Goal: Task Accomplishment & Management: Manage account settings

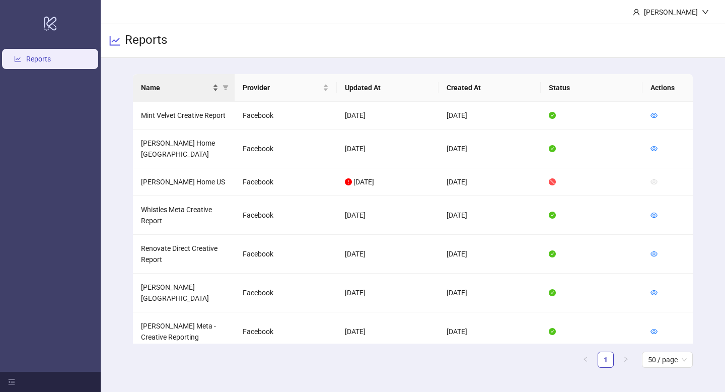
click at [216, 87] on div "Name" at bounding box center [180, 87] width 78 height 11
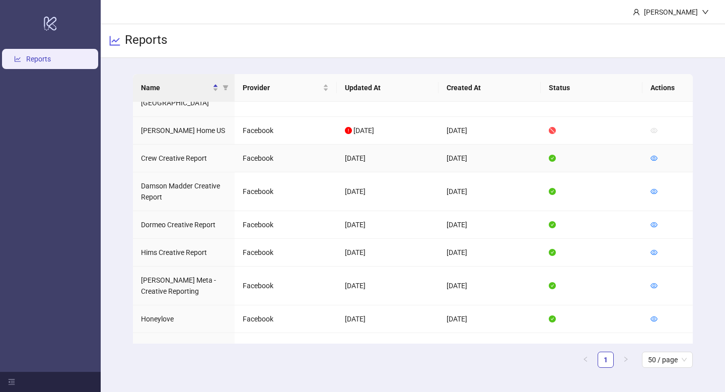
scroll to position [62, 0]
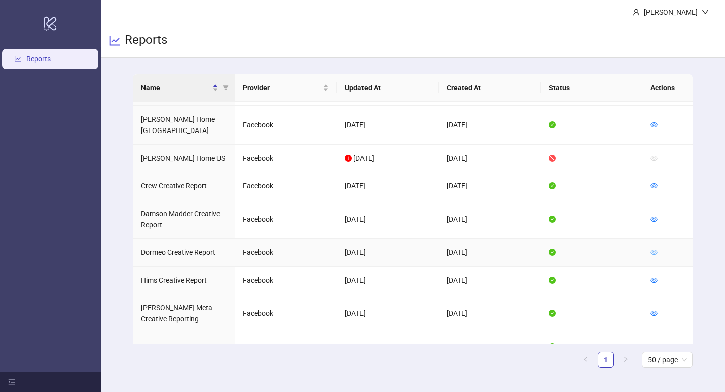
click at [625, 249] on icon "eye" at bounding box center [654, 252] width 7 height 7
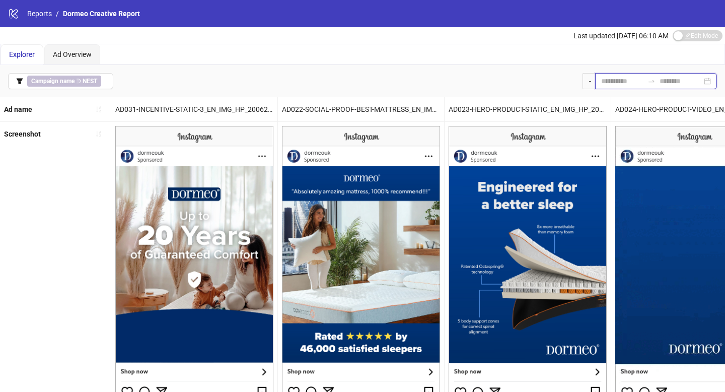
click at [601, 81] on input at bounding box center [622, 81] width 42 height 11
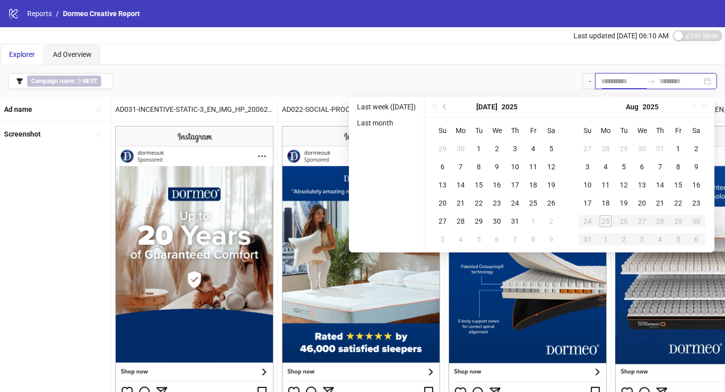
type input "**********"
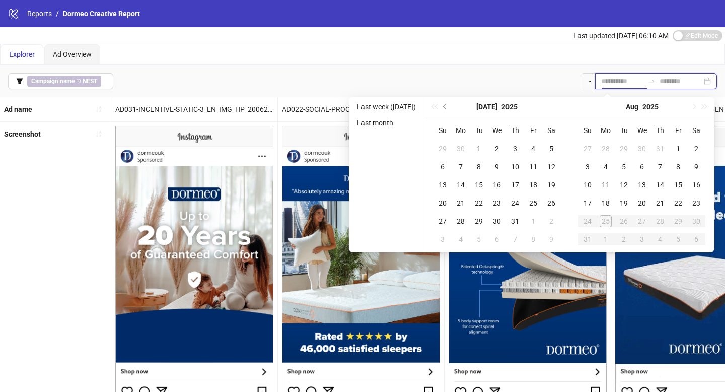
type input "**********"
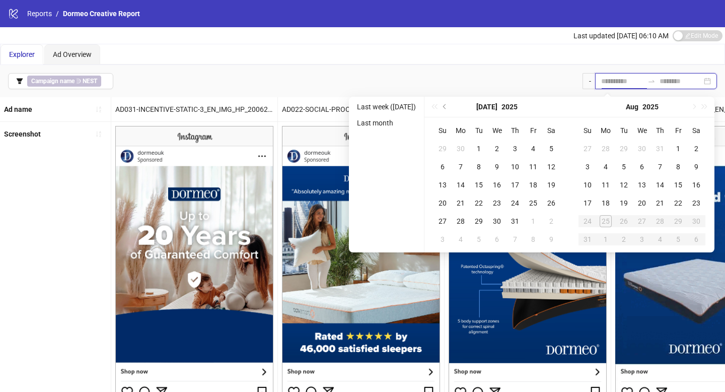
type input "**********"
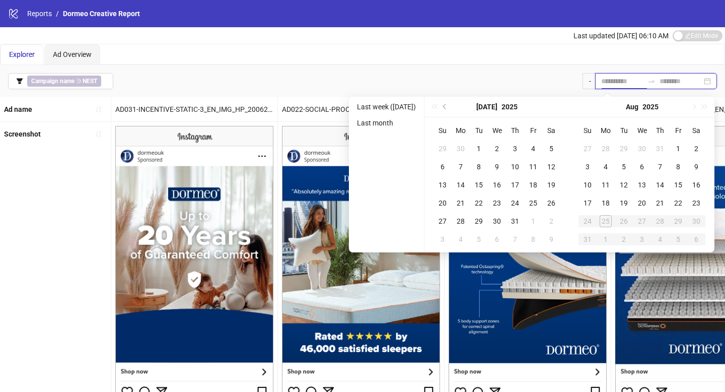
type input "**********"
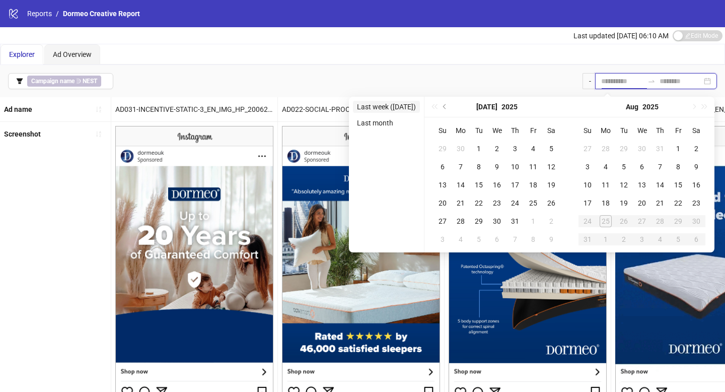
type input "**********"
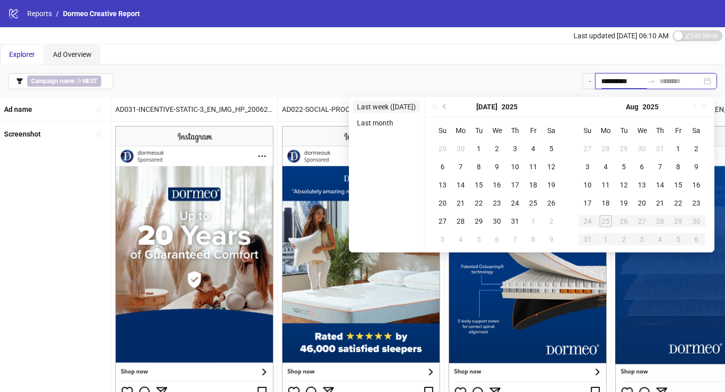
type input "**********"
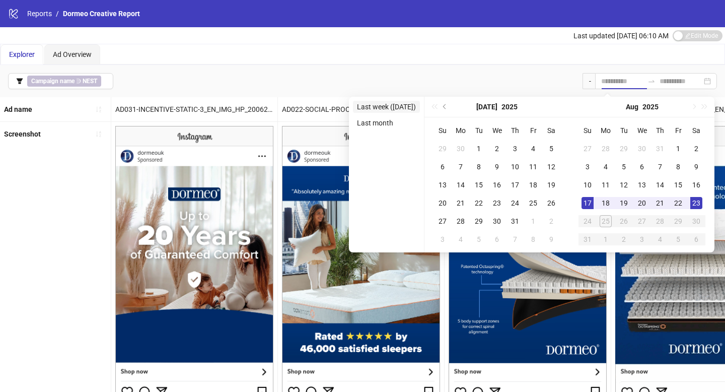
click at [387, 107] on li "Last week ([DATE])" at bounding box center [386, 107] width 67 height 12
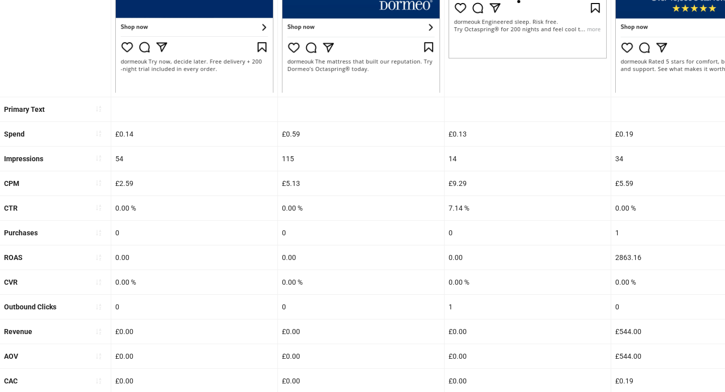
scroll to position [386, 0]
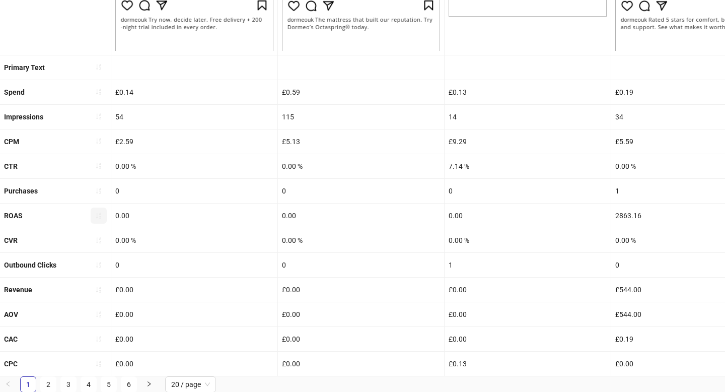
click at [105, 212] on button "button" at bounding box center [99, 215] width 16 height 16
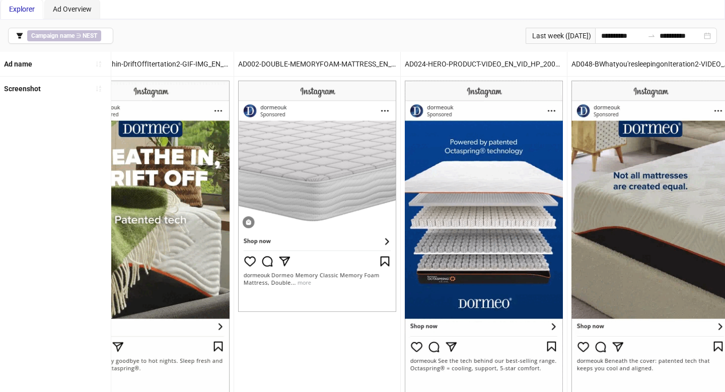
scroll to position [0, 0]
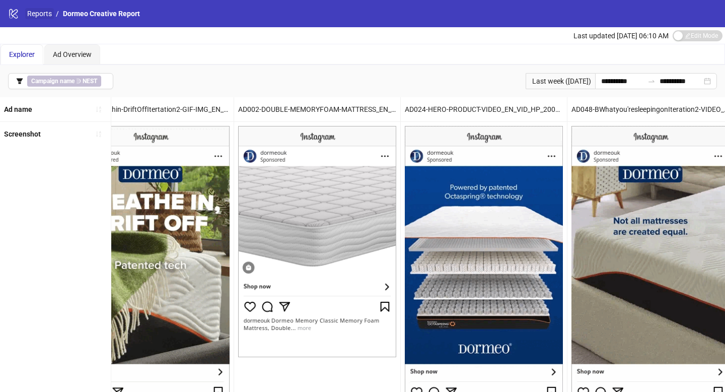
click at [32, 13] on link "Reports" at bounding box center [39, 13] width 29 height 11
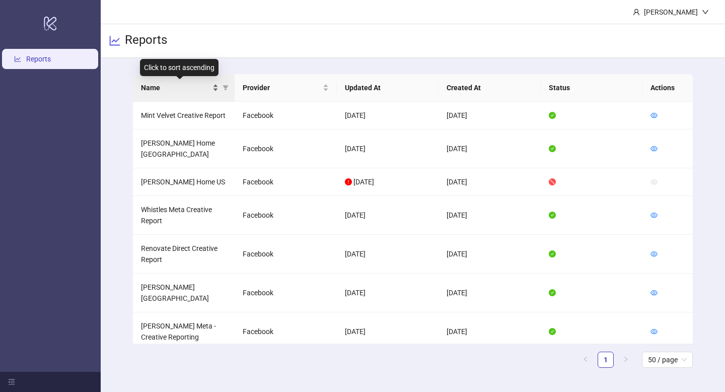
click at [218, 88] on div "Name" at bounding box center [180, 87] width 78 height 11
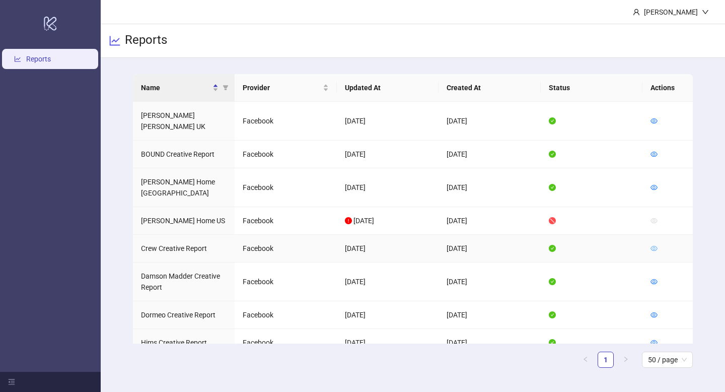
click at [625, 246] on icon "eye" at bounding box center [654, 248] width 7 height 5
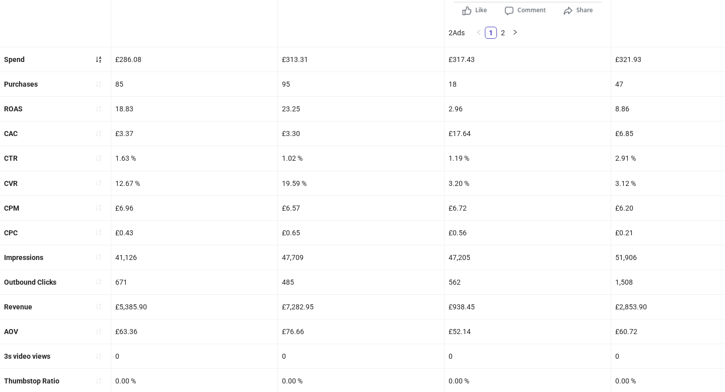
scroll to position [427, 0]
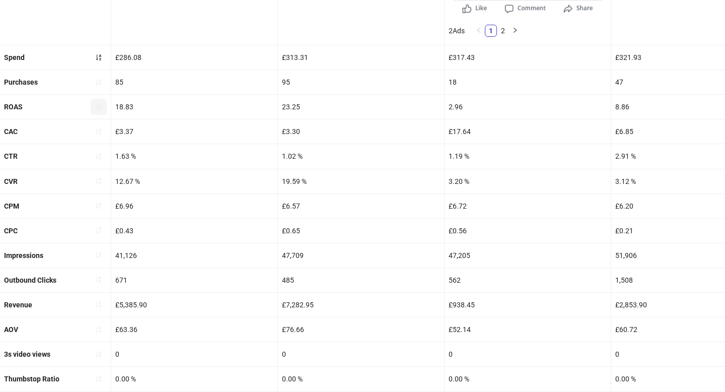
click at [100, 104] on icon "sort-ascending" at bounding box center [98, 107] width 5 height 6
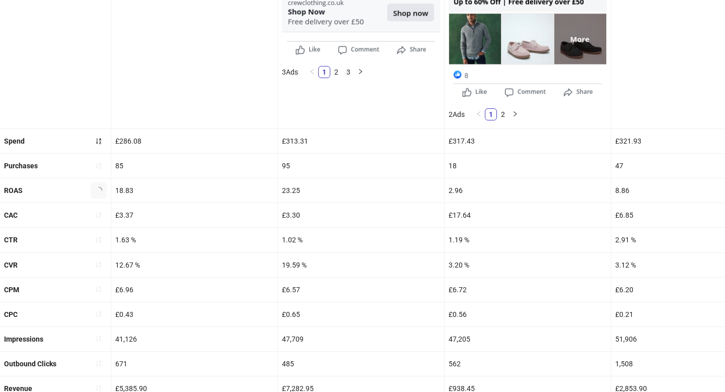
scroll to position [343, 0]
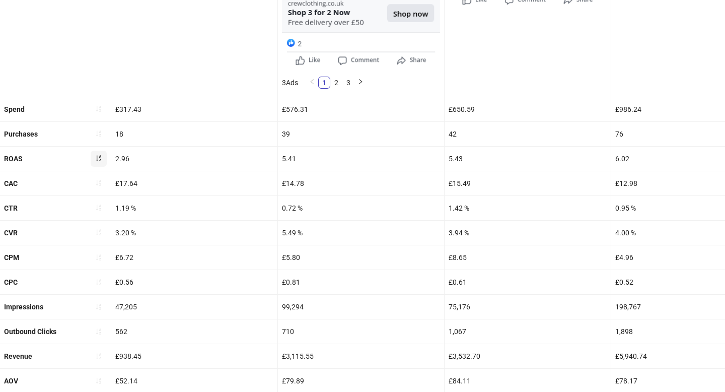
click at [95, 157] on icon "sort-ascending" at bounding box center [98, 158] width 7 height 7
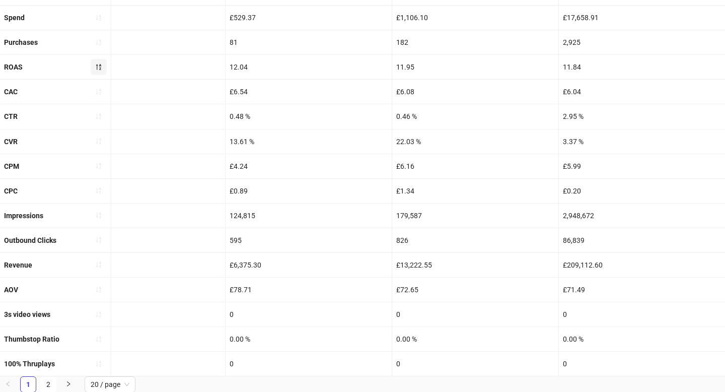
scroll to position [437, 0]
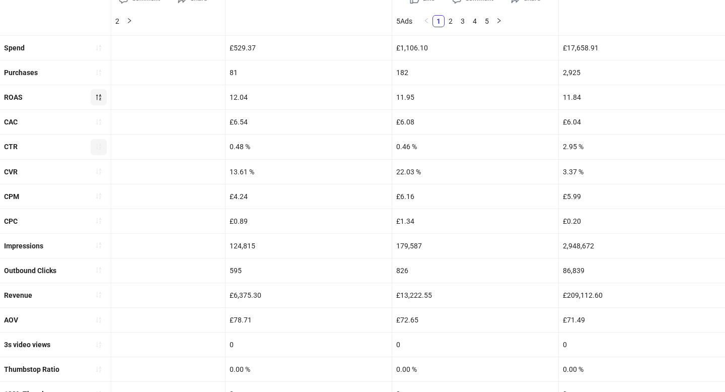
click at [103, 150] on button "button" at bounding box center [99, 147] width 16 height 16
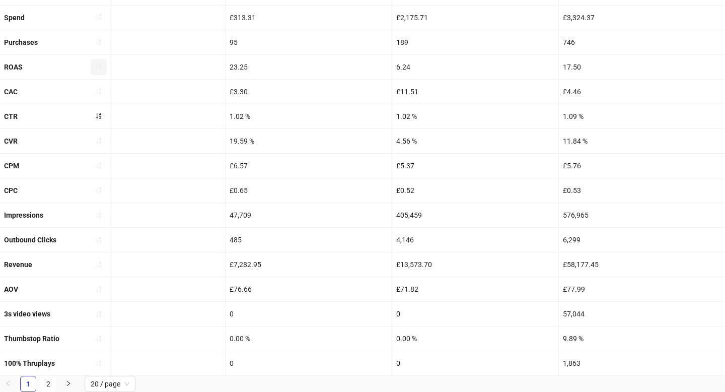
scroll to position [435, 0]
click at [98, 148] on button "button" at bounding box center [99, 141] width 16 height 16
click at [102, 114] on icon "sort-ascending" at bounding box center [98, 116] width 7 height 7
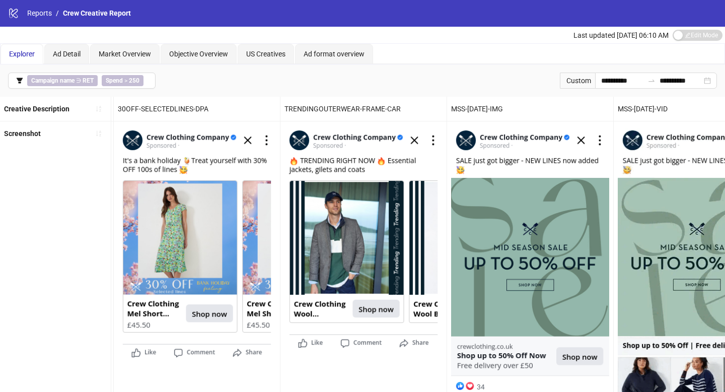
scroll to position [0, 1342]
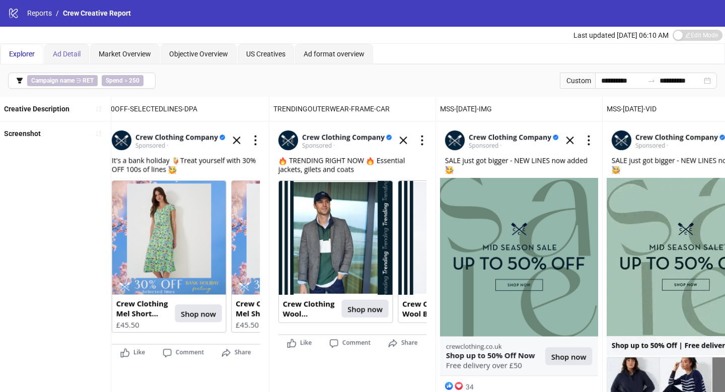
click at [75, 48] on div "Ad Detail" at bounding box center [66, 54] width 45 height 20
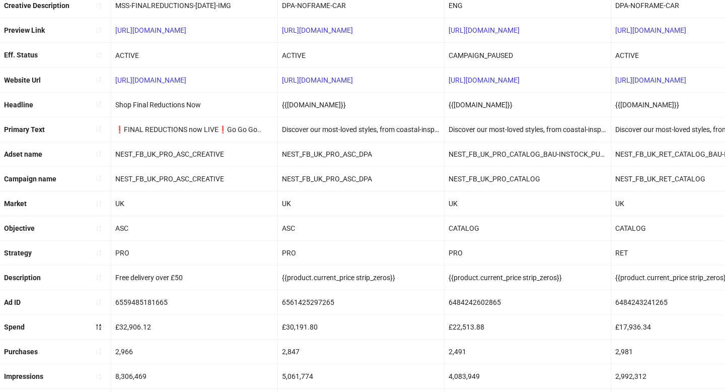
scroll to position [0, 0]
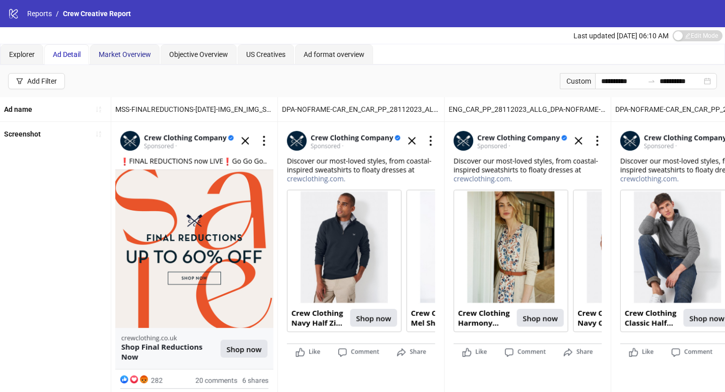
click at [146, 55] on span "Market Overview" at bounding box center [125, 54] width 52 height 8
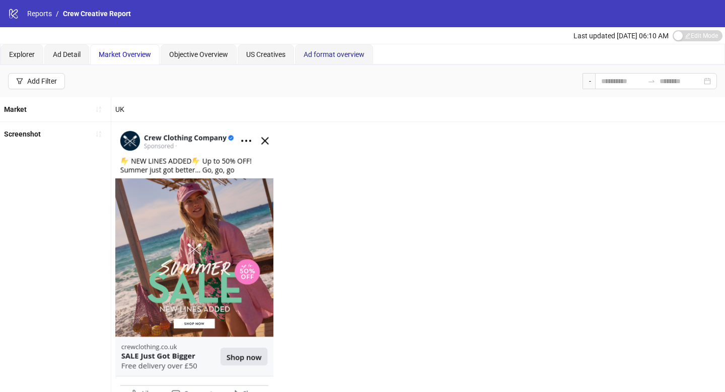
click at [344, 50] on span "Ad format overview" at bounding box center [334, 54] width 61 height 8
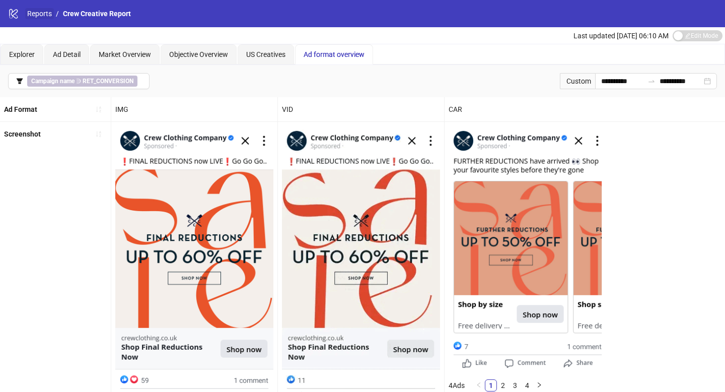
click at [28, 13] on link "Reports" at bounding box center [39, 13] width 29 height 11
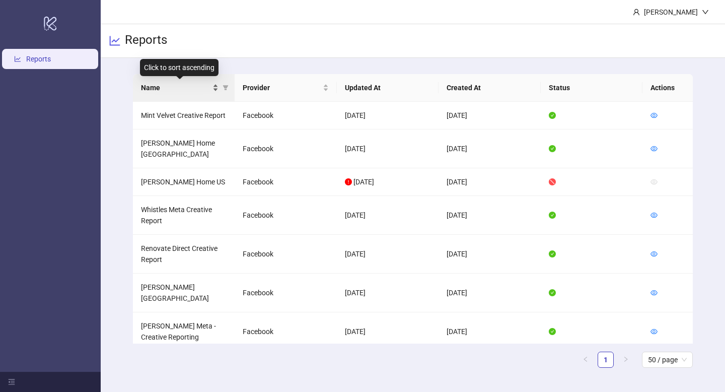
click at [216, 87] on div "Name" at bounding box center [180, 87] width 78 height 11
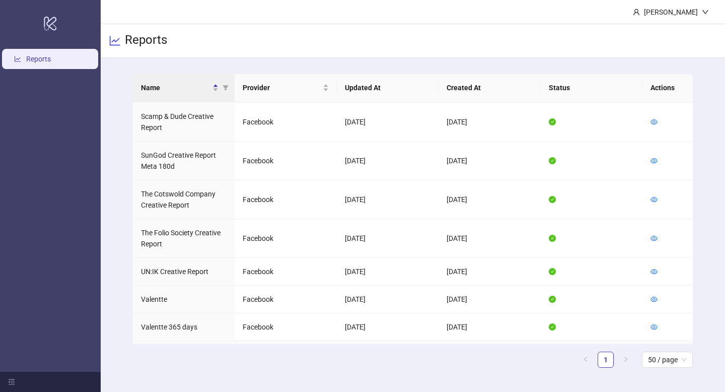
scroll to position [656, 0]
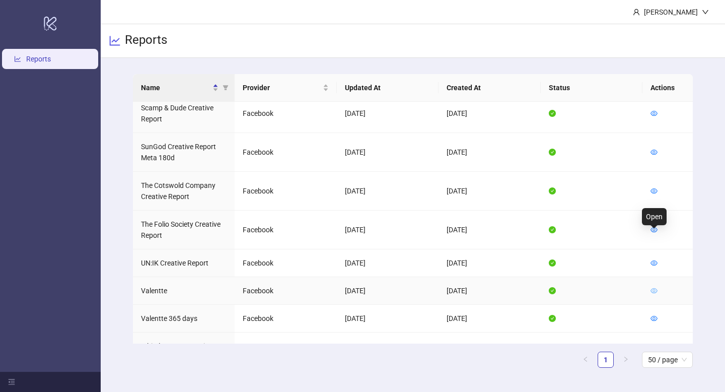
click at [625, 287] on icon "eye" at bounding box center [654, 290] width 7 height 7
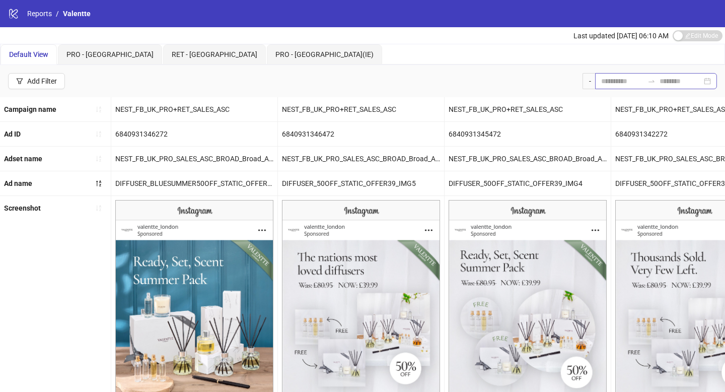
click at [606, 87] on div at bounding box center [656, 81] width 122 height 16
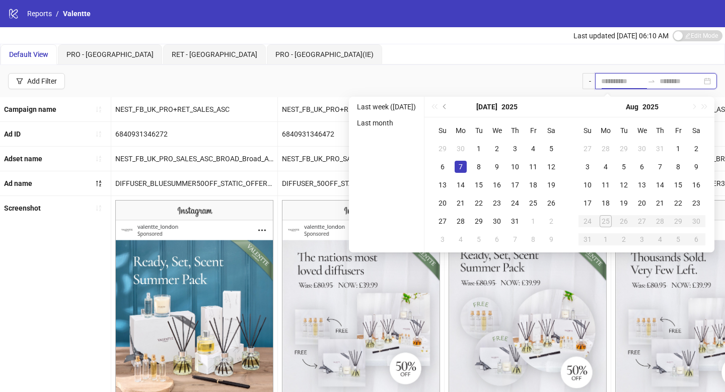
type input "**********"
click at [398, 104] on li "Last week ([DATE])" at bounding box center [386, 107] width 67 height 12
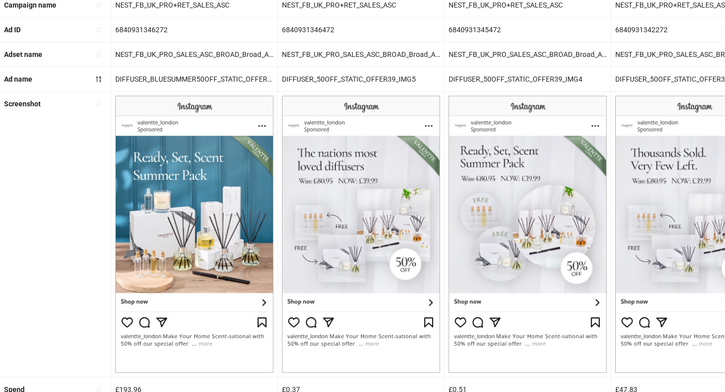
scroll to position [377, 0]
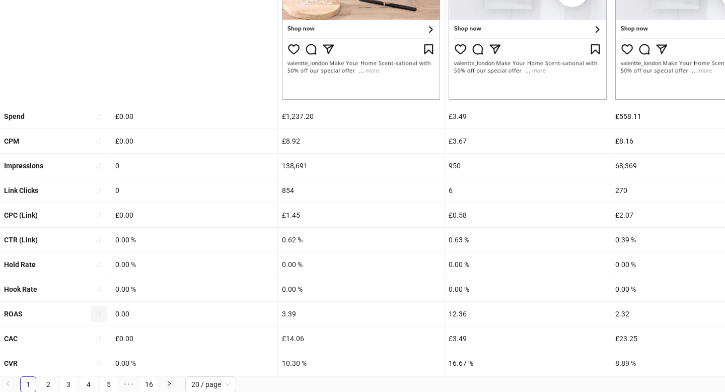
click at [100, 318] on button "button" at bounding box center [99, 314] width 16 height 16
click at [99, 313] on icon "loading" at bounding box center [98, 313] width 7 height 7
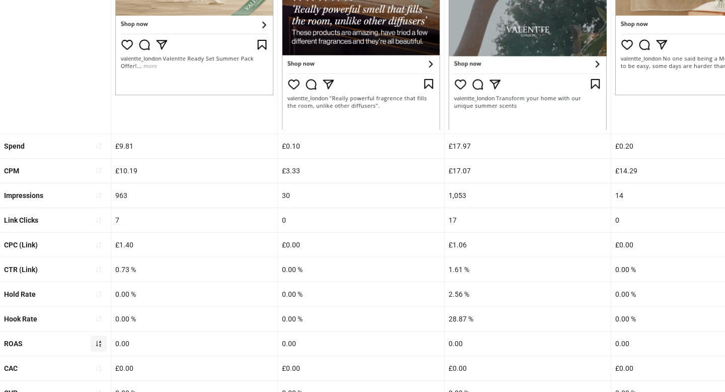
scroll to position [411, 0]
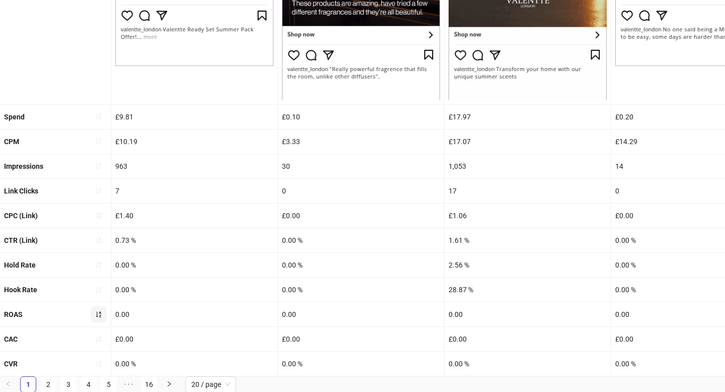
click at [98, 312] on icon "sort-ascending" at bounding box center [98, 314] width 7 height 7
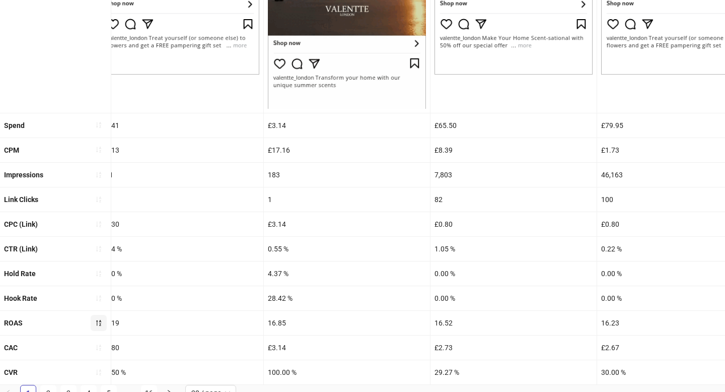
scroll to position [0, 1733]
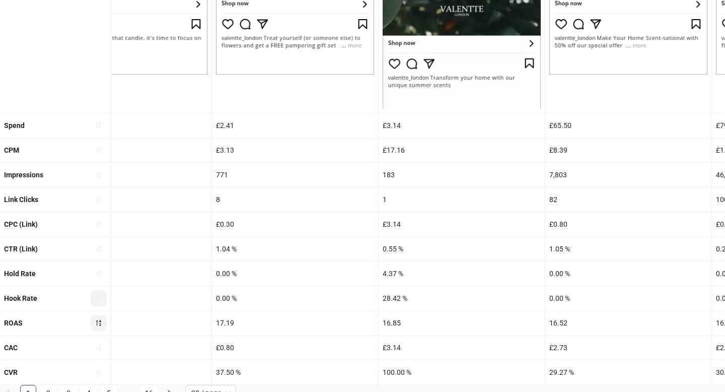
click at [99, 300] on icon "sort-ascending" at bounding box center [98, 298] width 7 height 7
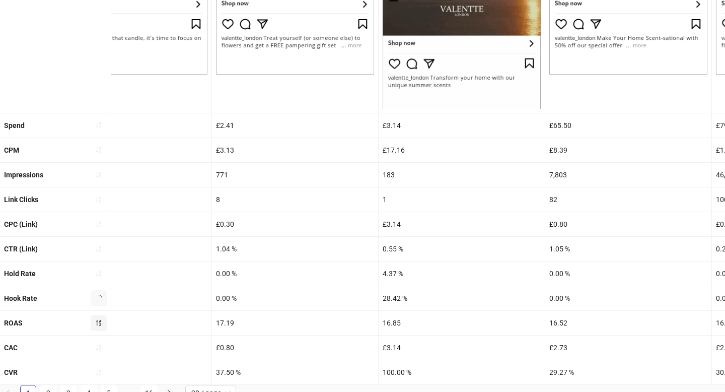
click at [99, 300] on icon "loading" at bounding box center [99, 298] width 8 height 8
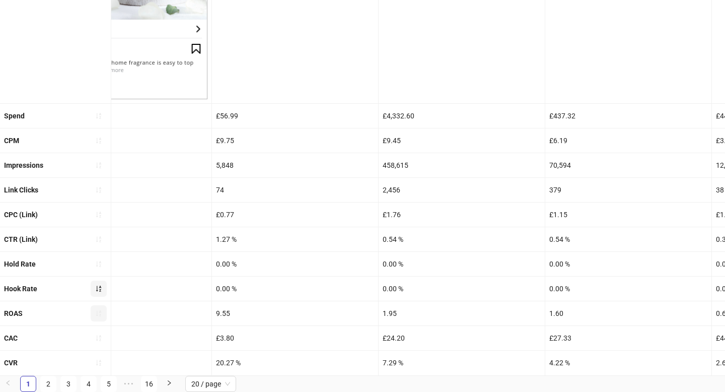
scroll to position [377, 0]
click at [95, 288] on icon "sort-ascending" at bounding box center [98, 288] width 7 height 7
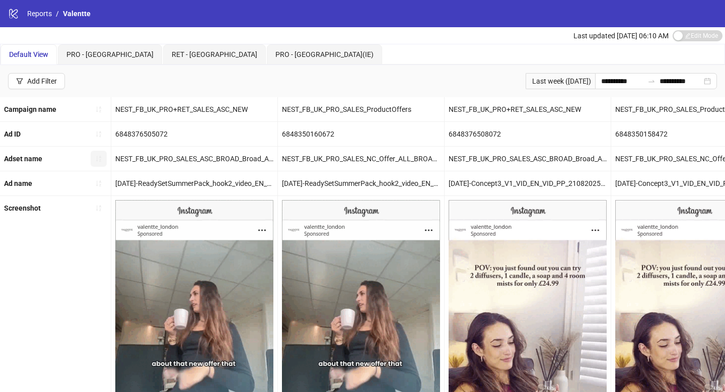
scroll to position [0, 0]
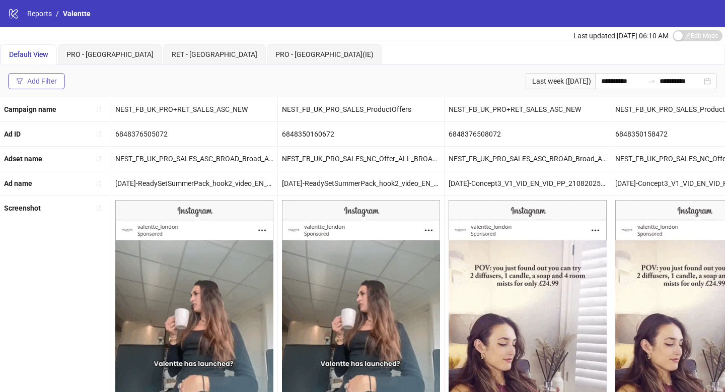
click at [51, 87] on button "Add Filter" at bounding box center [36, 81] width 57 height 16
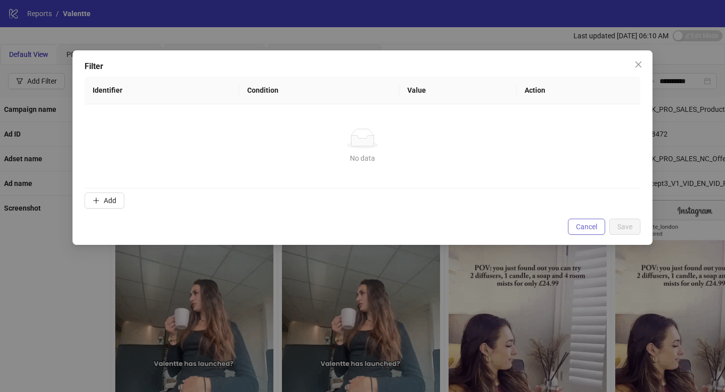
click at [582, 228] on span "Cancel" at bounding box center [586, 227] width 21 height 8
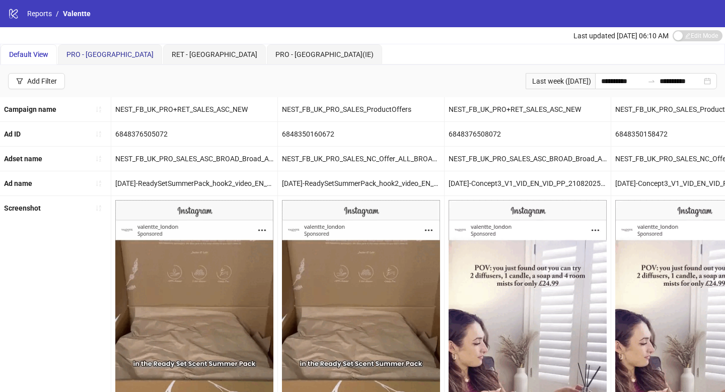
click at [90, 57] on span "PRO - [GEOGRAPHIC_DATA]" at bounding box center [109, 54] width 87 height 8
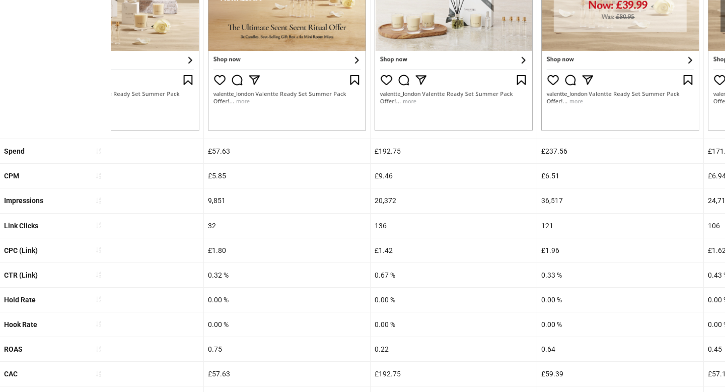
scroll to position [381, 0]
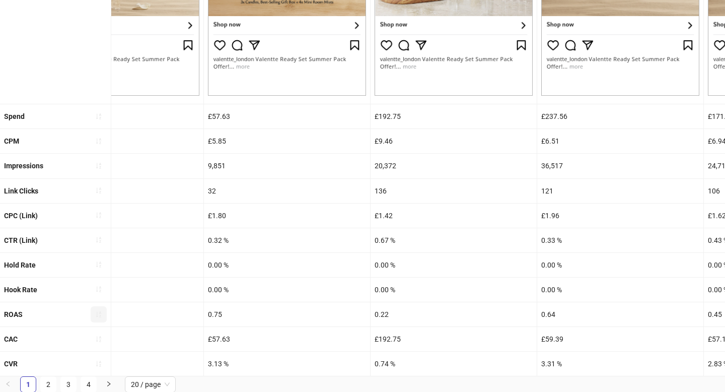
click at [101, 313] on icon "sort-ascending" at bounding box center [98, 314] width 7 height 7
click at [101, 313] on icon "loading" at bounding box center [99, 314] width 10 height 10
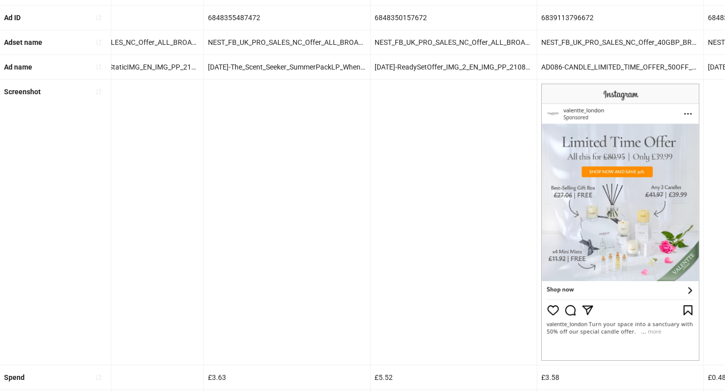
scroll to position [377, 0]
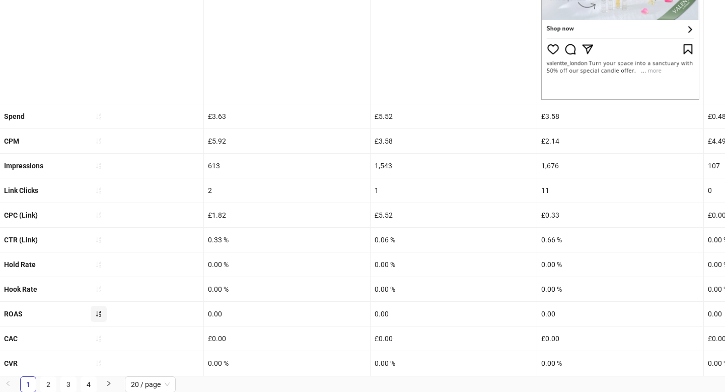
click at [94, 312] on button "button" at bounding box center [99, 314] width 16 height 16
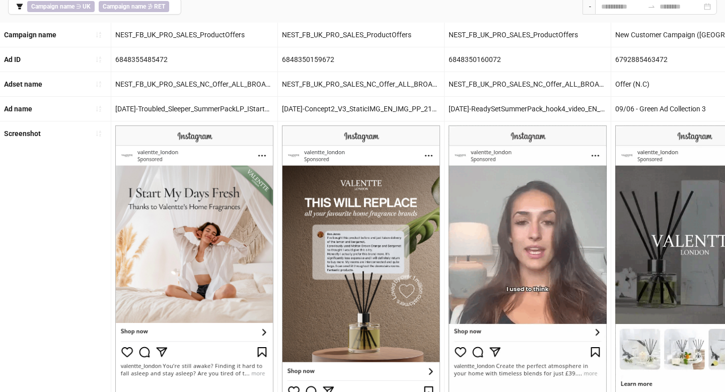
scroll to position [0, 0]
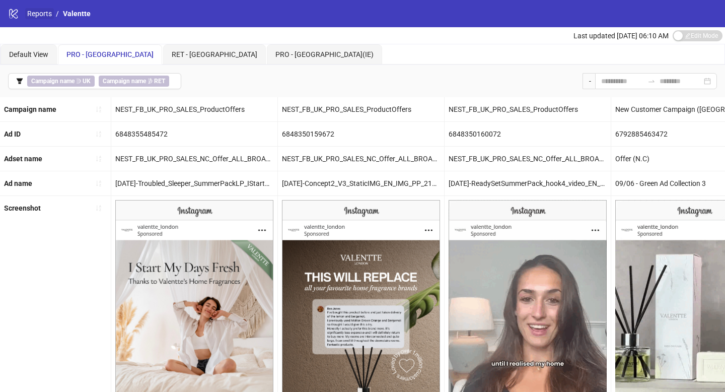
click at [45, 17] on link "Reports" at bounding box center [39, 13] width 29 height 11
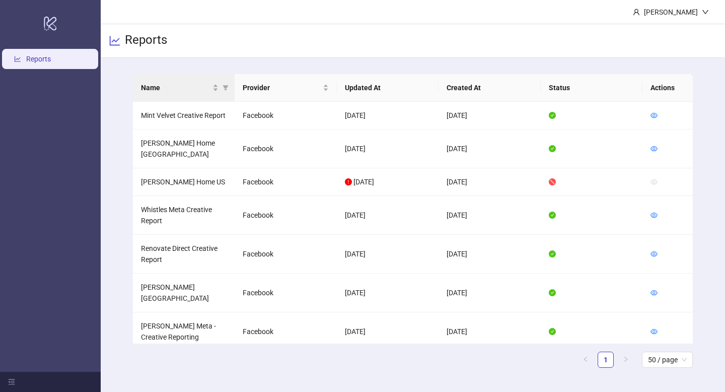
click at [211, 95] on th "Name" at bounding box center [184, 88] width 102 height 28
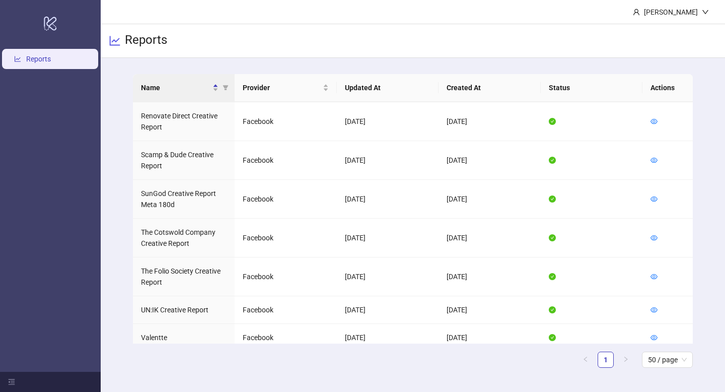
scroll to position [656, 0]
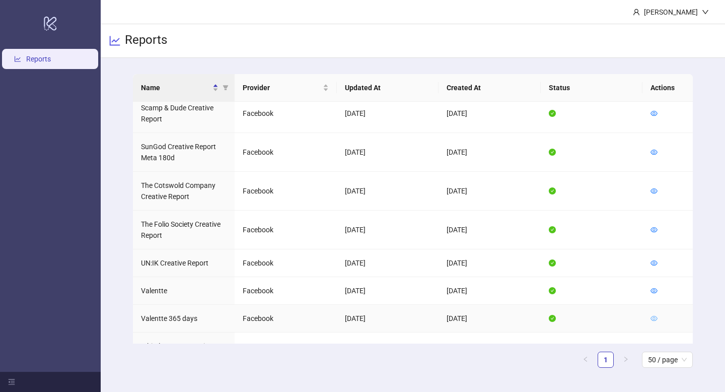
click at [625, 315] on icon "eye" at bounding box center [654, 318] width 7 height 7
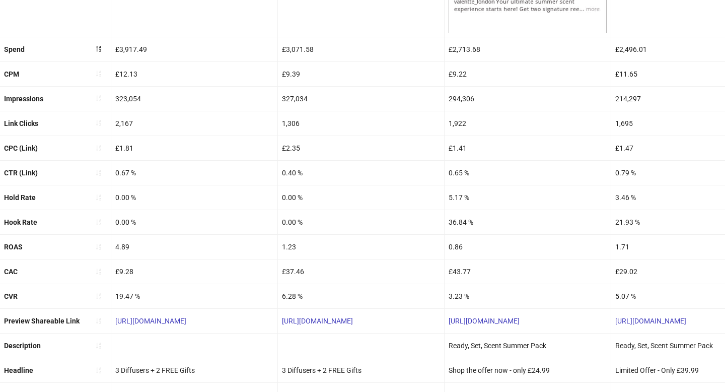
scroll to position [433, 0]
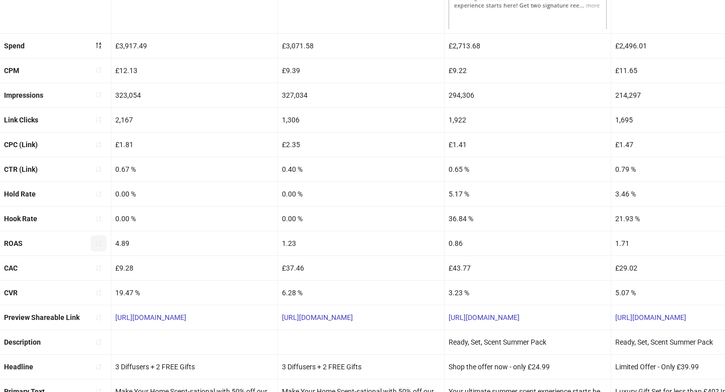
click at [104, 241] on button "button" at bounding box center [99, 243] width 16 height 16
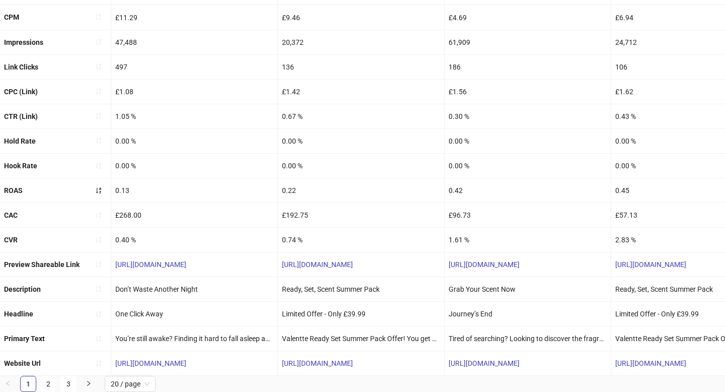
scroll to position [190, 0]
click at [103, 191] on button "button" at bounding box center [99, 191] width 16 height 16
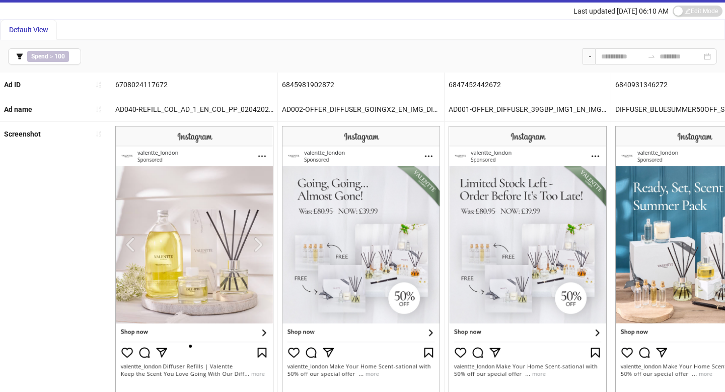
scroll to position [0, 0]
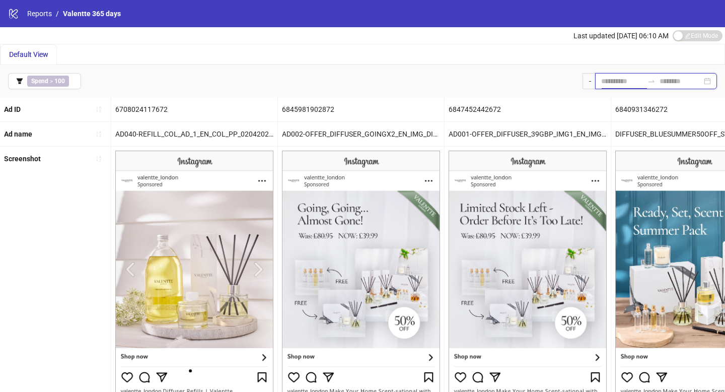
click at [603, 78] on input at bounding box center [622, 81] width 42 height 11
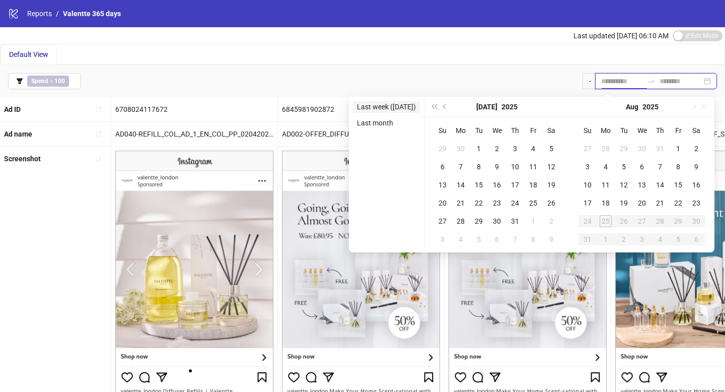
type input "**********"
click at [403, 106] on li "Last week ([DATE])" at bounding box center [386, 107] width 67 height 12
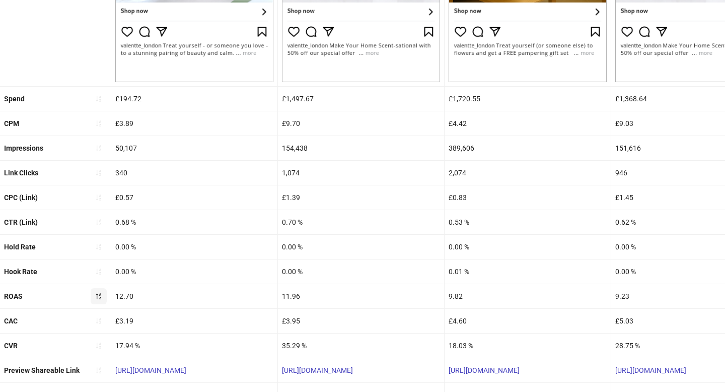
scroll to position [338, 0]
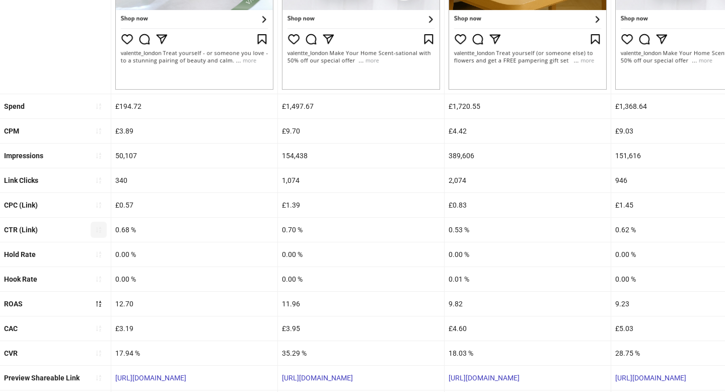
click at [100, 229] on icon "sort-ascending" at bounding box center [98, 229] width 7 height 7
click at [100, 229] on icon "loading" at bounding box center [98, 229] width 9 height 9
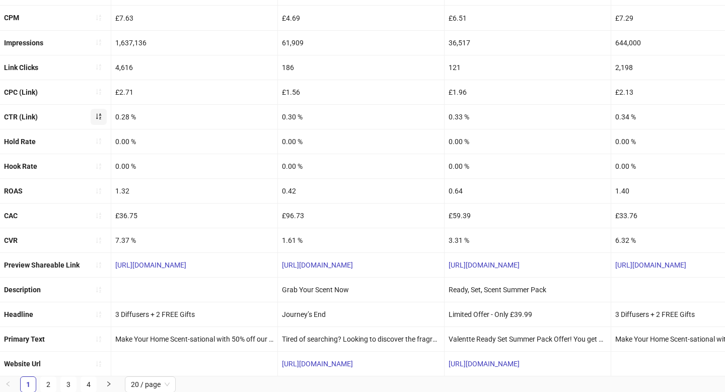
click at [96, 118] on icon "sort-ascending" at bounding box center [98, 116] width 7 height 7
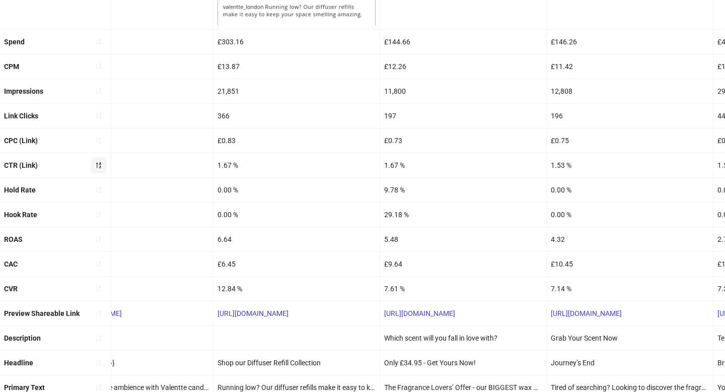
scroll to position [458, 0]
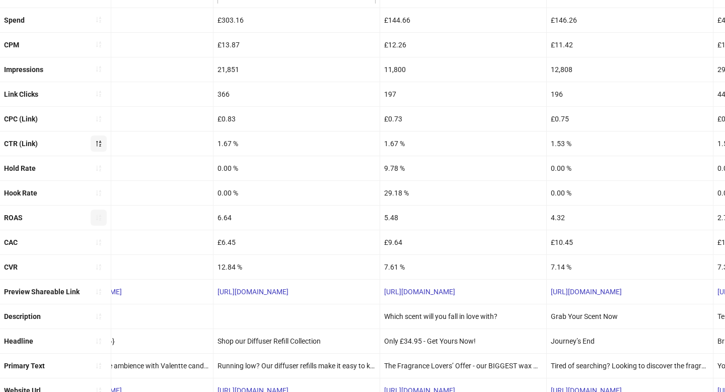
click at [97, 218] on icon "sort-ascending" at bounding box center [98, 217] width 7 height 7
click at [97, 218] on icon "loading" at bounding box center [99, 217] width 9 height 9
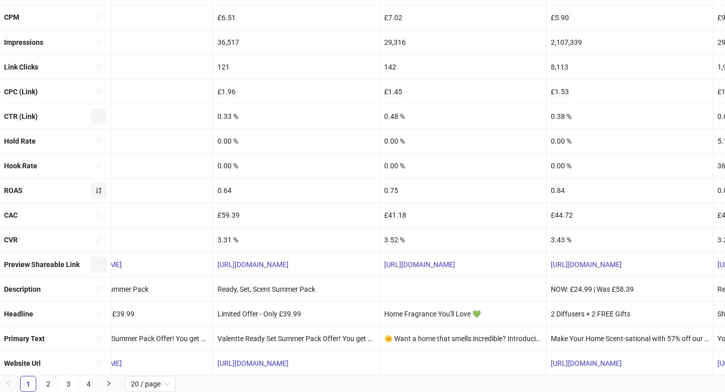
scroll to position [190, 0]
click at [98, 190] on icon "sort-ascending" at bounding box center [98, 190] width 7 height 7
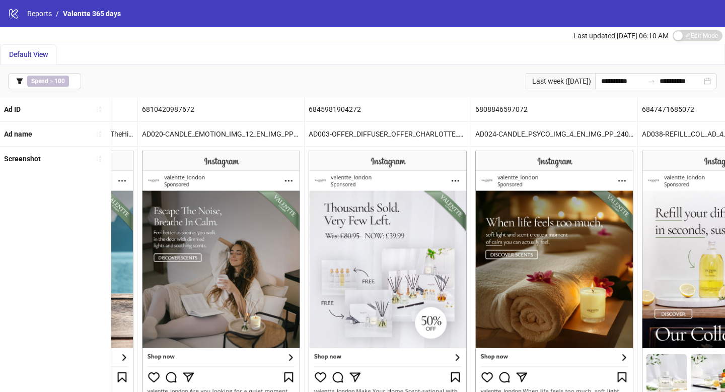
scroll to position [0, 2719]
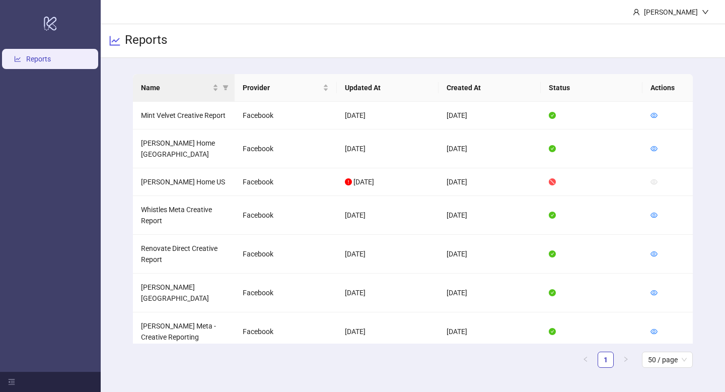
click at [218, 95] on th "Name" at bounding box center [184, 88] width 102 height 28
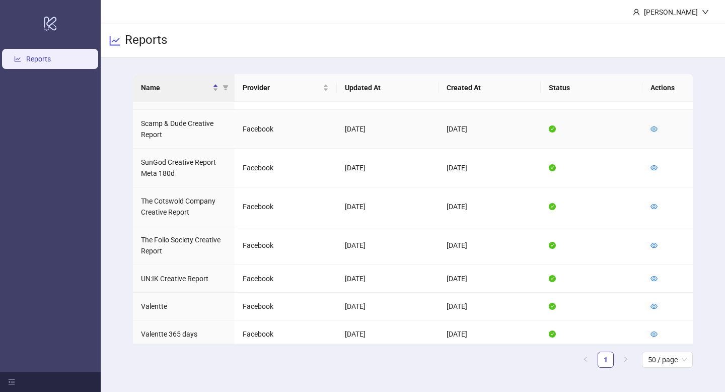
scroll to position [656, 0]
